Goal: Communication & Community: Answer question/provide support

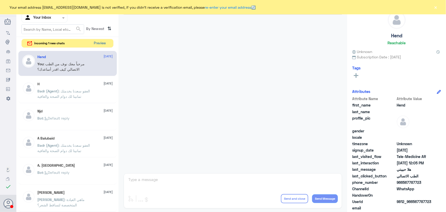
click at [98, 42] on button "Preview" at bounding box center [100, 43] width 16 height 8
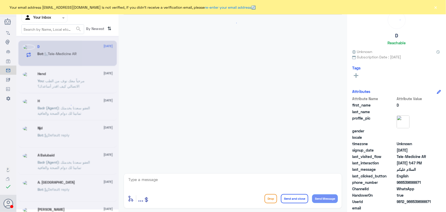
scroll to position [30, 0]
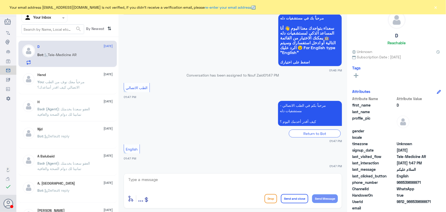
click at [437, 7] on button "×" at bounding box center [435, 7] width 5 height 5
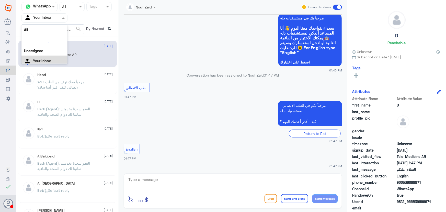
click at [42, 17] on input "text" at bounding box center [38, 18] width 28 height 6
click at [49, 24] on form "search" at bounding box center [52, 29] width 63 height 10
click at [46, 20] on input "text" at bounding box center [38, 18] width 28 height 6
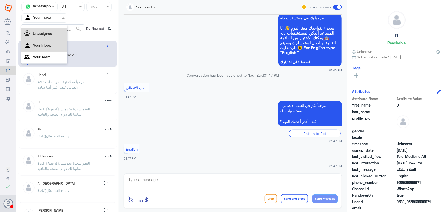
click at [46, 30] on div "Unassigned" at bounding box center [44, 34] width 46 height 12
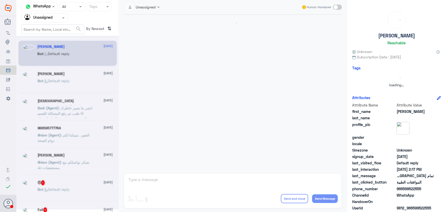
scroll to position [0, 0]
click at [46, 21] on div "Agent Filter Unassigned" at bounding box center [44, 17] width 46 height 9
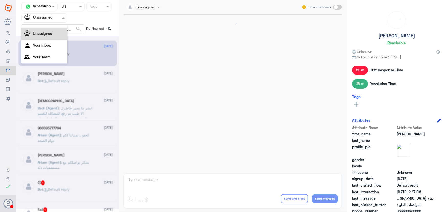
scroll to position [412, 0]
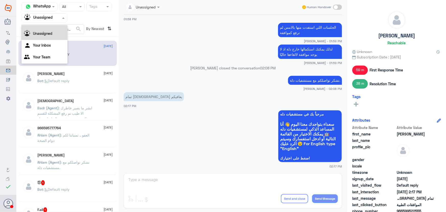
click at [46, 27] on div "All" at bounding box center [44, 23] width 46 height 9
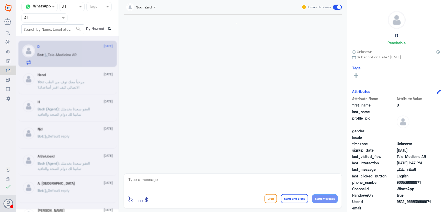
scroll to position [30, 0]
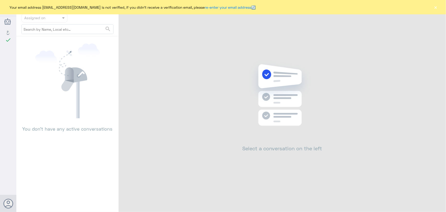
click at [433, 8] on div "Your email address [EMAIL_ADDRESS][DOMAIN_NAME] is not verified, if you didn't …" at bounding box center [223, 7] width 446 height 14
click at [435, 7] on button "×" at bounding box center [435, 7] width 5 height 5
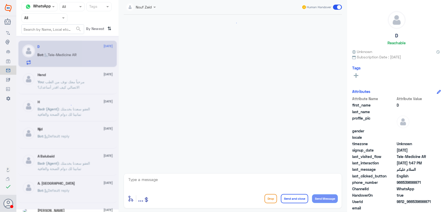
scroll to position [30, 0]
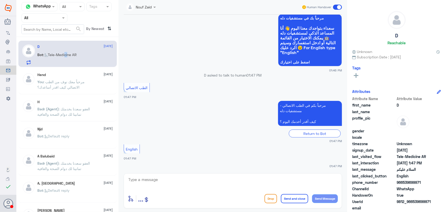
drag, startPoint x: 65, startPoint y: 55, endPoint x: 68, endPoint y: 61, distance: 7.2
click at [68, 61] on p "Bot : Tele-Medicine AR" at bounding box center [57, 58] width 39 height 13
drag, startPoint x: 227, startPoint y: 184, endPoint x: 225, endPoint y: 180, distance: 4.4
click at [227, 183] on textarea at bounding box center [233, 182] width 210 height 13
click at [160, 181] on textarea at bounding box center [233, 182] width 210 height 13
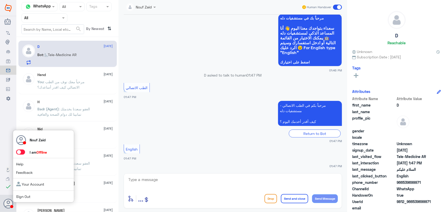
click at [21, 153] on span at bounding box center [20, 151] width 9 height 5
click at [0, 0] on input "checkbox" at bounding box center [0, 0] width 0 height 0
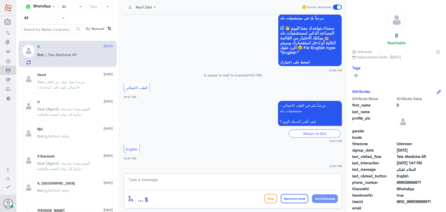
click at [161, 183] on textarea at bounding box center [233, 182] width 210 height 13
click at [164, 179] on textarea at bounding box center [233, 182] width 210 height 13
paste textarea "مرحباً معك نوف من الطب الاتصالي"
type textarea "مرحباً معك نوف من الطب الاتصالي كيف اقدر اساعدك؟"
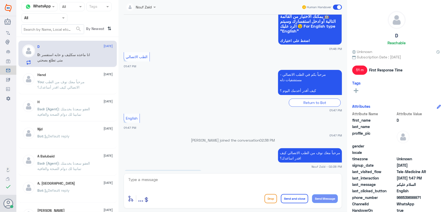
scroll to position [69, 0]
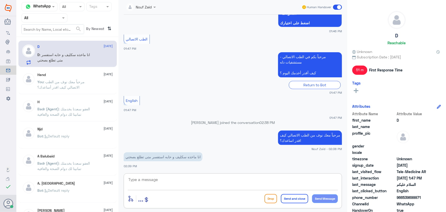
click at [190, 181] on textarea at bounding box center [233, 182] width 210 height 13
paste textarea "لرفع الإجازة المرضية على صحتي، يمكنك التواصل مع التقارير الطبية من خلال 0550181…"
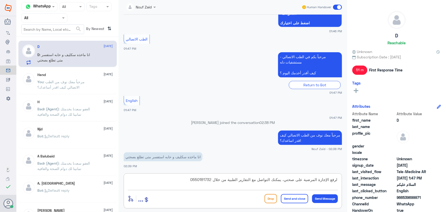
type textarea "لرفع الإجازة المرضية على صحتي، يمكنك التواصل مع التقارير الطبية من خلال 0550181…"
click at [288, 199] on button "Send and close" at bounding box center [294, 198] width 27 height 9
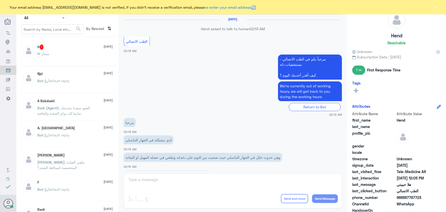
scroll to position [232, 0]
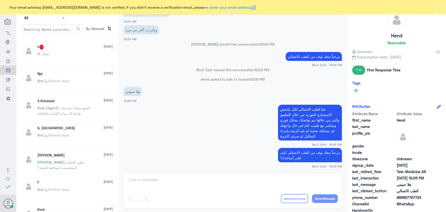
click at [56, 58] on div "H : ممتاز" at bounding box center [75, 58] width 75 height 12
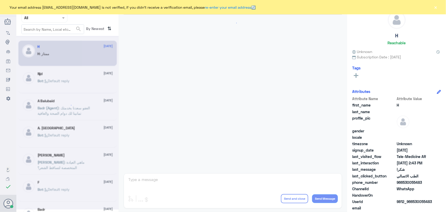
scroll to position [243, 0]
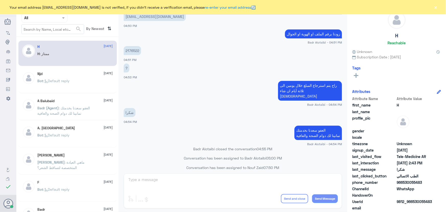
click at [33, 21] on div "Agent Filter All" at bounding box center [44, 17] width 46 height 9
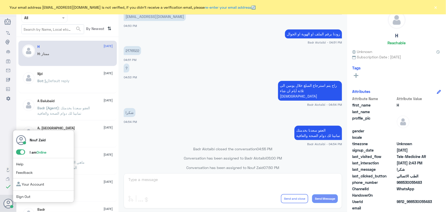
click at [23, 151] on span at bounding box center [20, 151] width 9 height 5
click at [0, 0] on input "checkbox" at bounding box center [0, 0] width 0 height 0
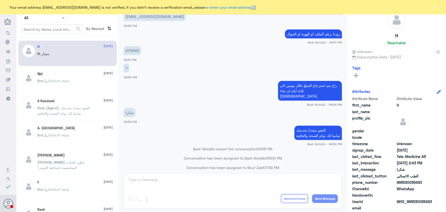
click at [441, 8] on div "Your email address [EMAIL_ADDRESS][DOMAIN_NAME] is not verified, if you didn't …" at bounding box center [223, 7] width 446 height 14
click at [435, 6] on button "×" at bounding box center [435, 7] width 5 height 5
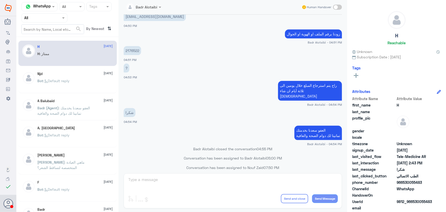
click at [61, 18] on span at bounding box center [64, 17] width 6 height 5
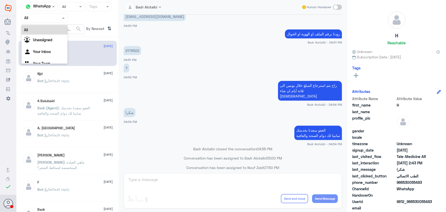
click at [78, 72] on div "Njd [DATE]" at bounding box center [75, 74] width 75 height 4
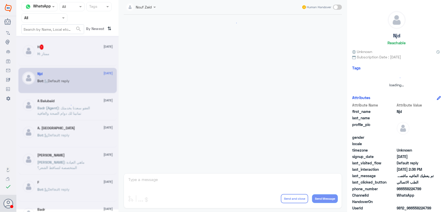
scroll to position [339, 0]
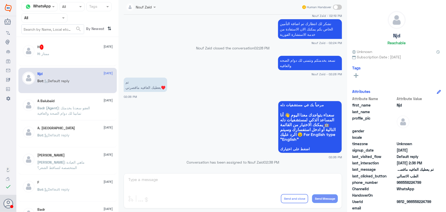
click at [69, 58] on div "H : ممتاز" at bounding box center [75, 58] width 75 height 12
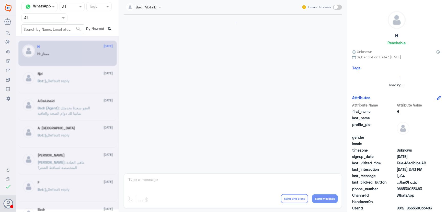
scroll to position [243, 0]
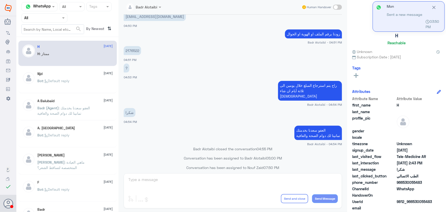
click at [193, 107] on div "شكرا 04:54 PM" at bounding box center [233, 115] width 218 height 17
